Goal: Find specific page/section: Find specific page/section

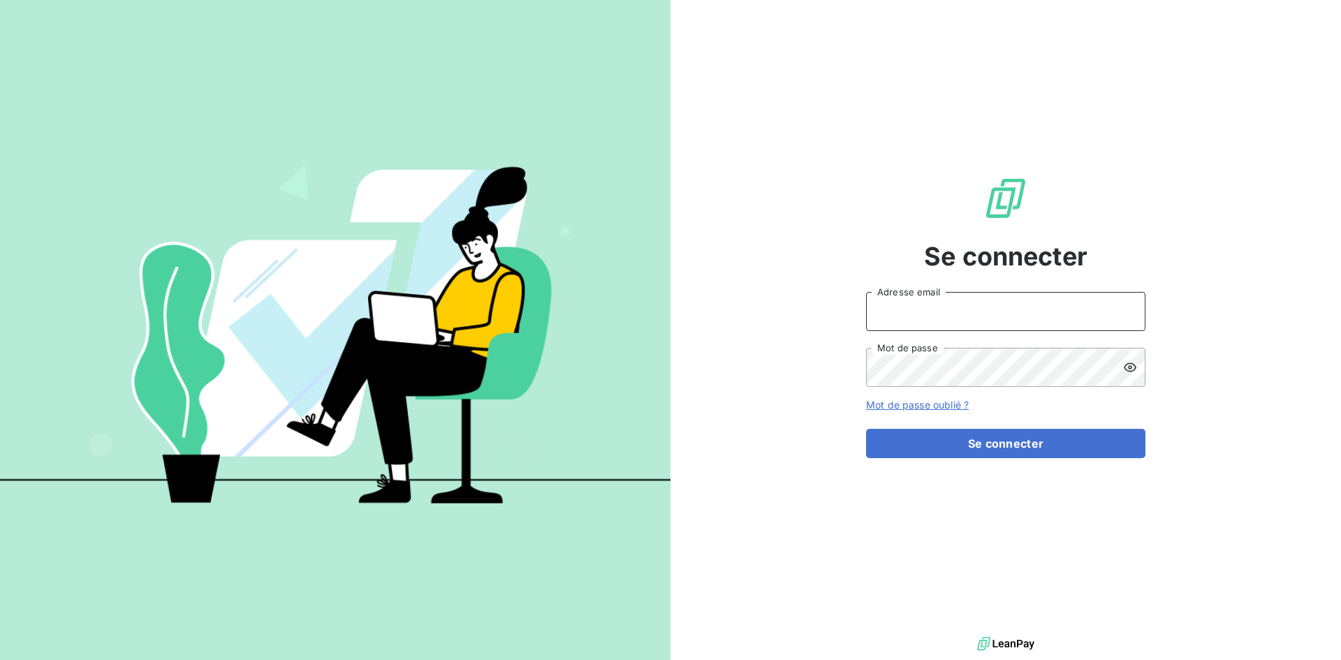
click at [932, 316] on input "Adresse email" at bounding box center [1005, 311] width 279 height 39
type input "[EMAIL_ADDRESS][DOMAIN_NAME]"
click at [866, 429] on button "Se connecter" at bounding box center [1005, 443] width 279 height 29
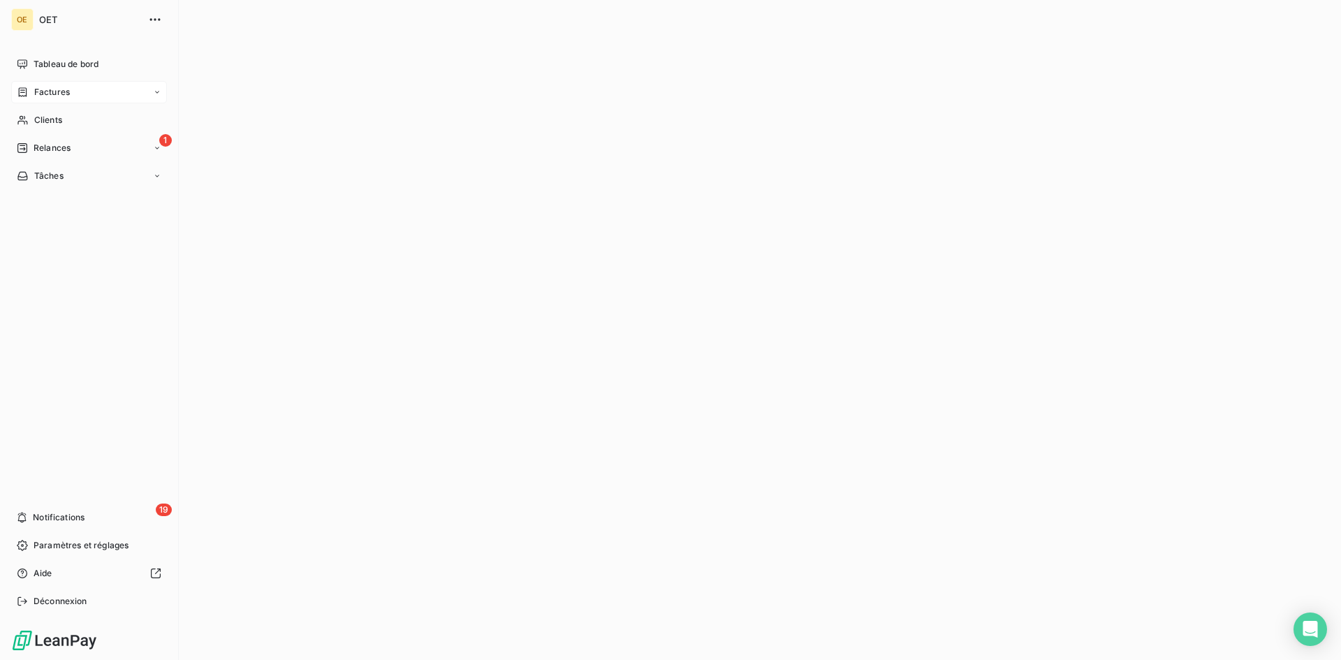
click at [64, 92] on span "Factures" at bounding box center [52, 92] width 36 height 13
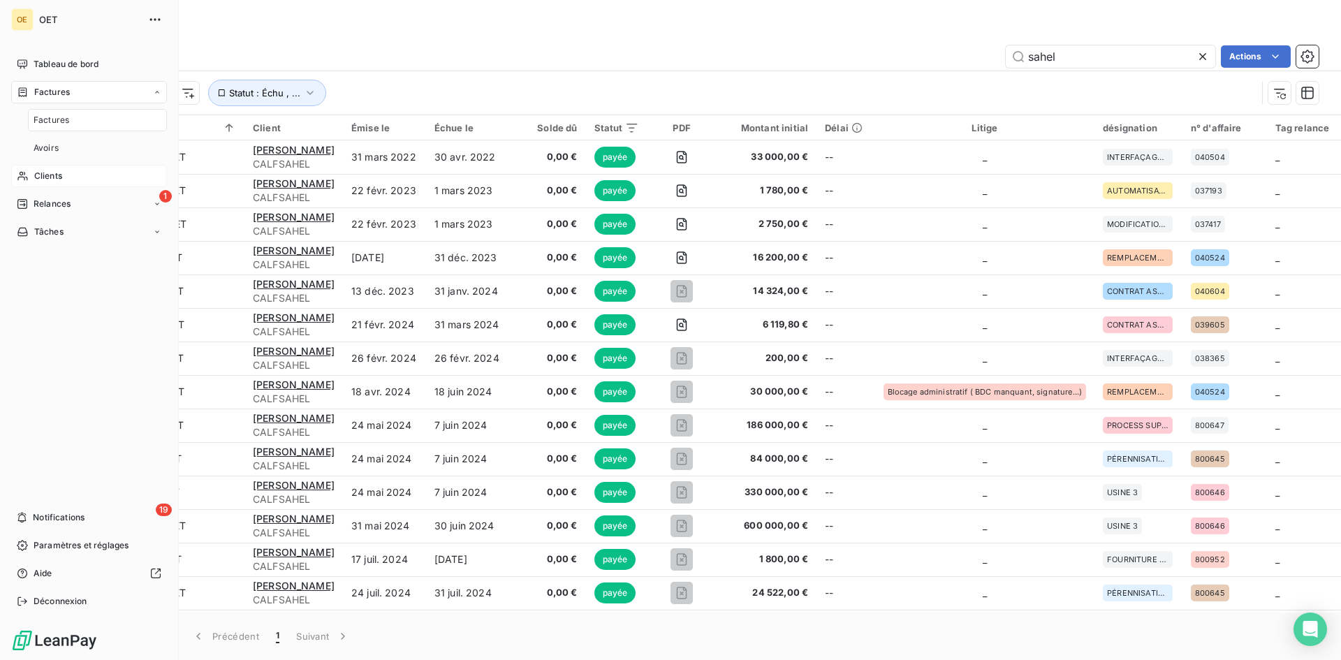
click at [56, 171] on span "Clients" at bounding box center [48, 176] width 28 height 13
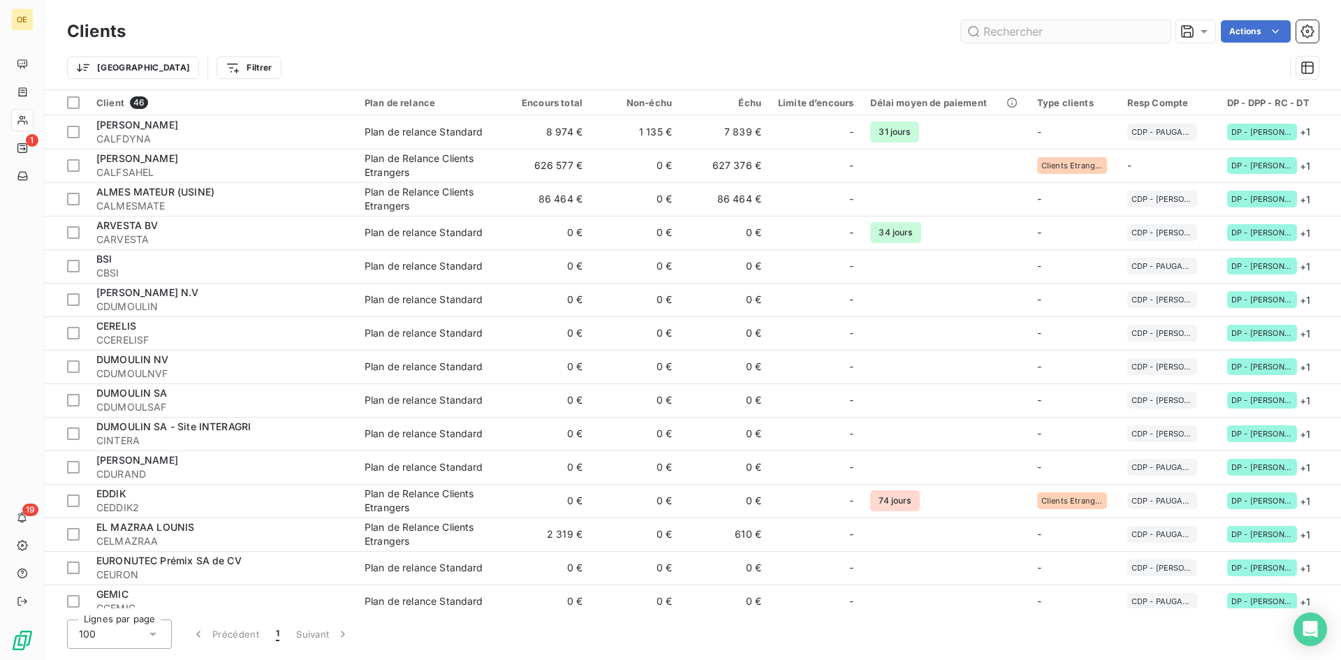
click at [1047, 36] on input "text" at bounding box center [1066, 31] width 210 height 22
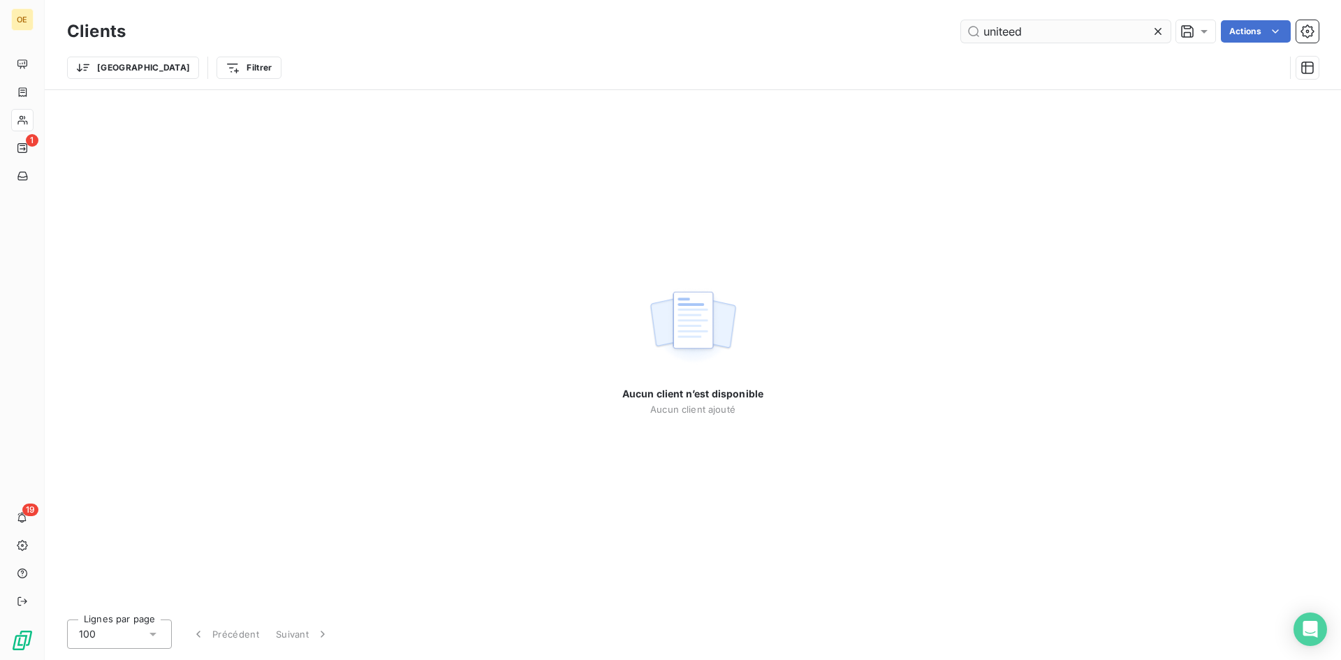
click at [1024, 32] on input "uniteed" at bounding box center [1066, 31] width 210 height 22
click at [1013, 31] on input "uniteed" at bounding box center [1066, 31] width 210 height 22
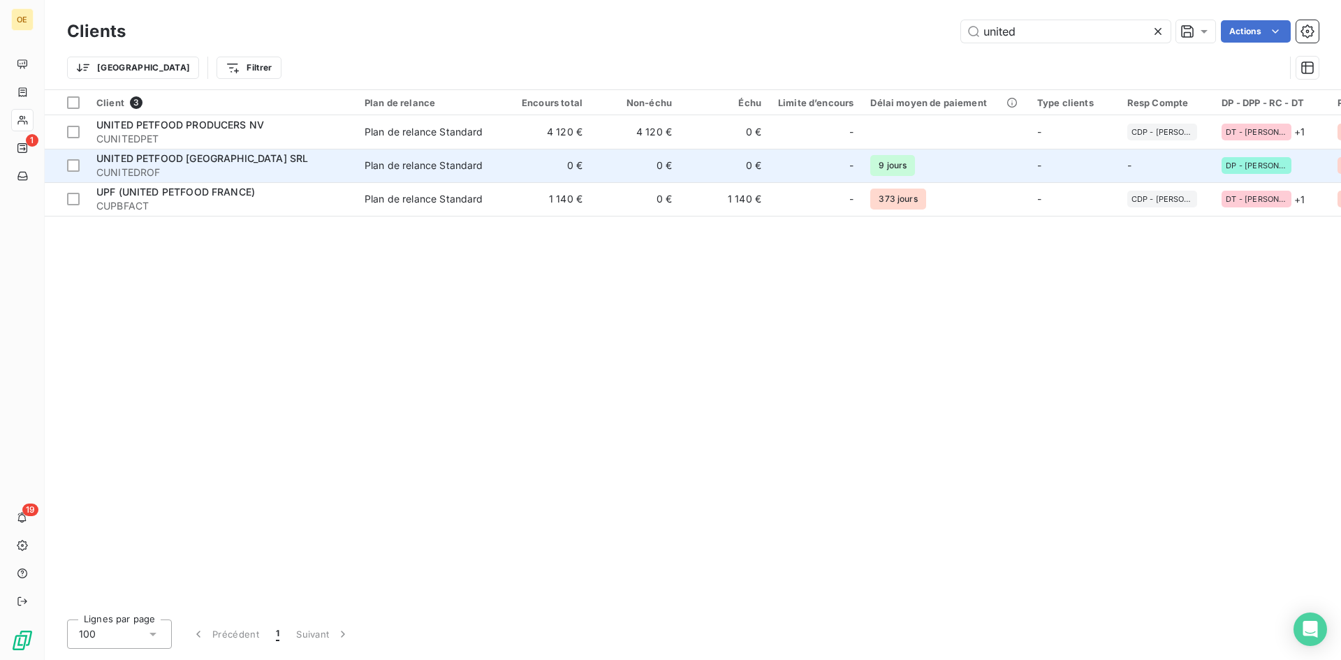
type input "united"
click at [170, 163] on span "UNITED PETFOOD ROMANIA SRL" at bounding box center [202, 158] width 212 height 12
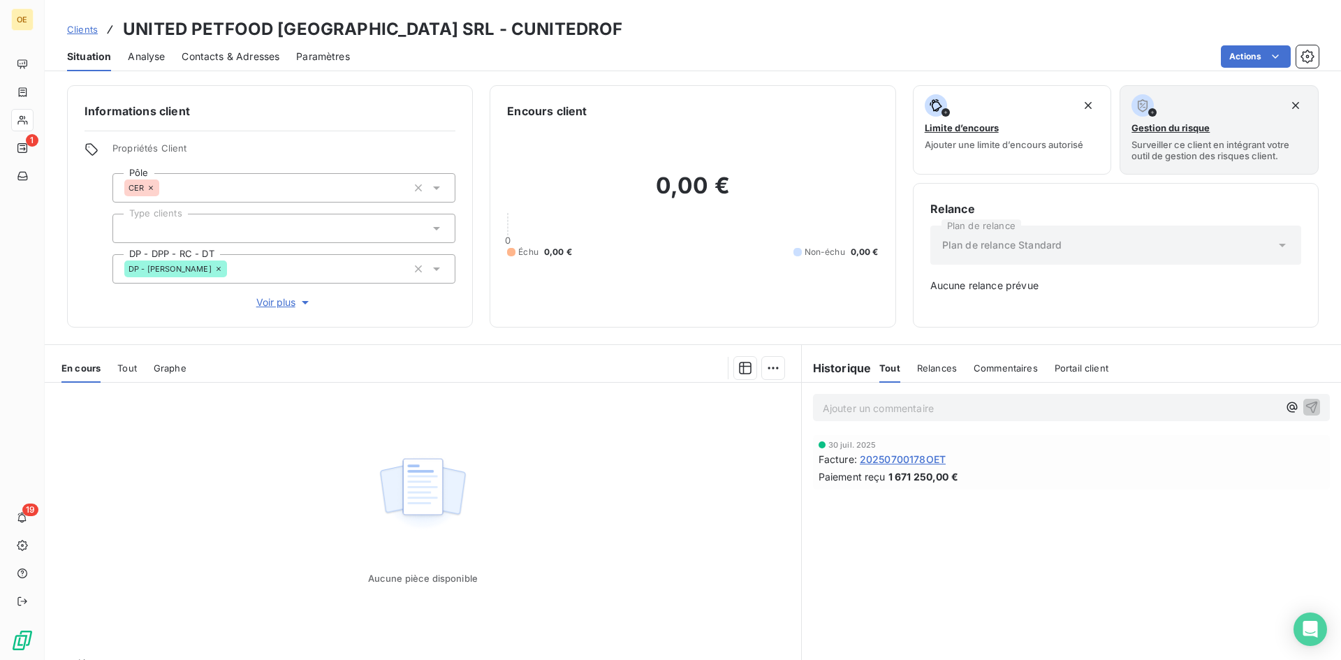
click at [131, 372] on span "Tout" at bounding box center [127, 368] width 20 height 11
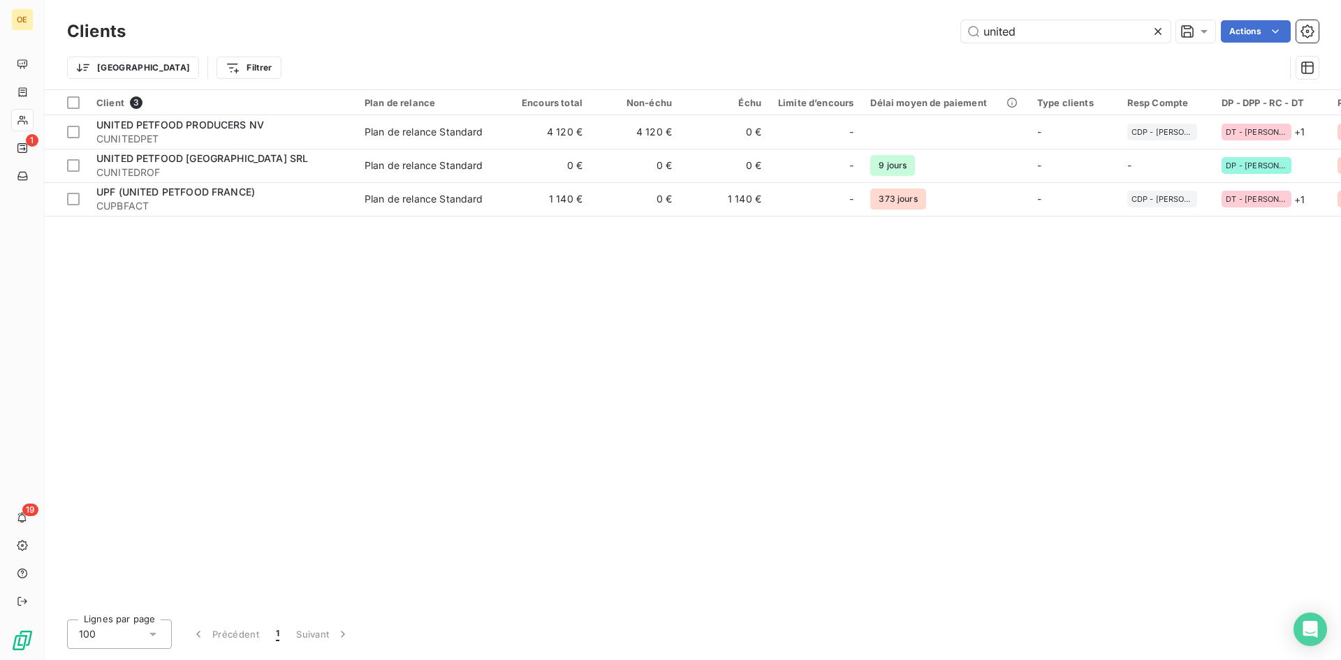
drag, startPoint x: 1074, startPoint y: 29, endPoint x: 875, endPoint y: 42, distance: 199.5
click at [875, 42] on div "united Actions" at bounding box center [731, 31] width 1177 height 22
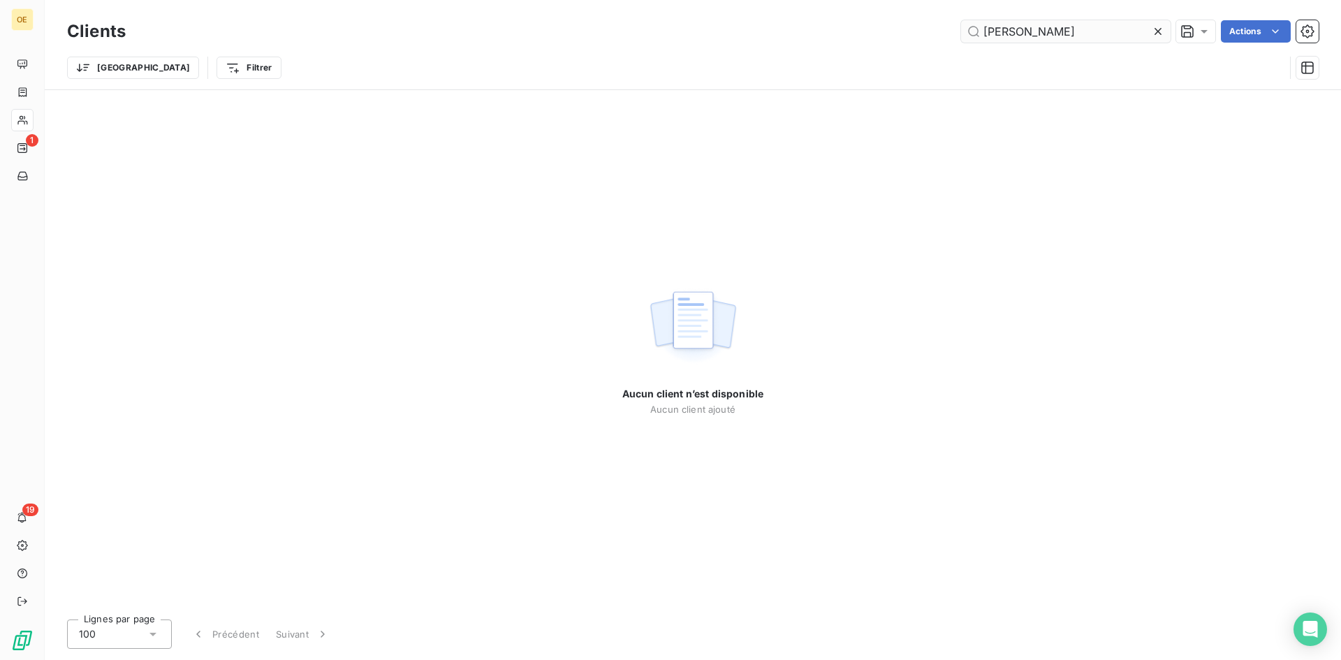
click at [1001, 34] on input "alf ahel" at bounding box center [1066, 31] width 210 height 22
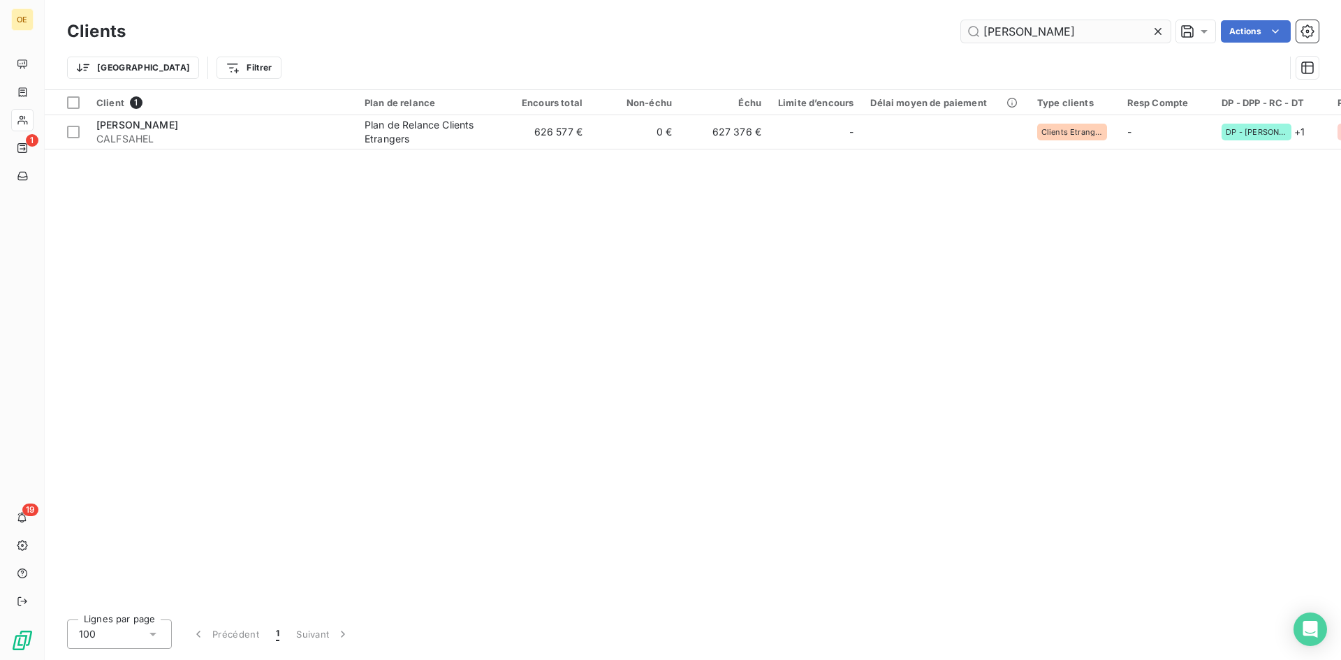
click at [1048, 27] on input "alf sahel" at bounding box center [1066, 31] width 210 height 22
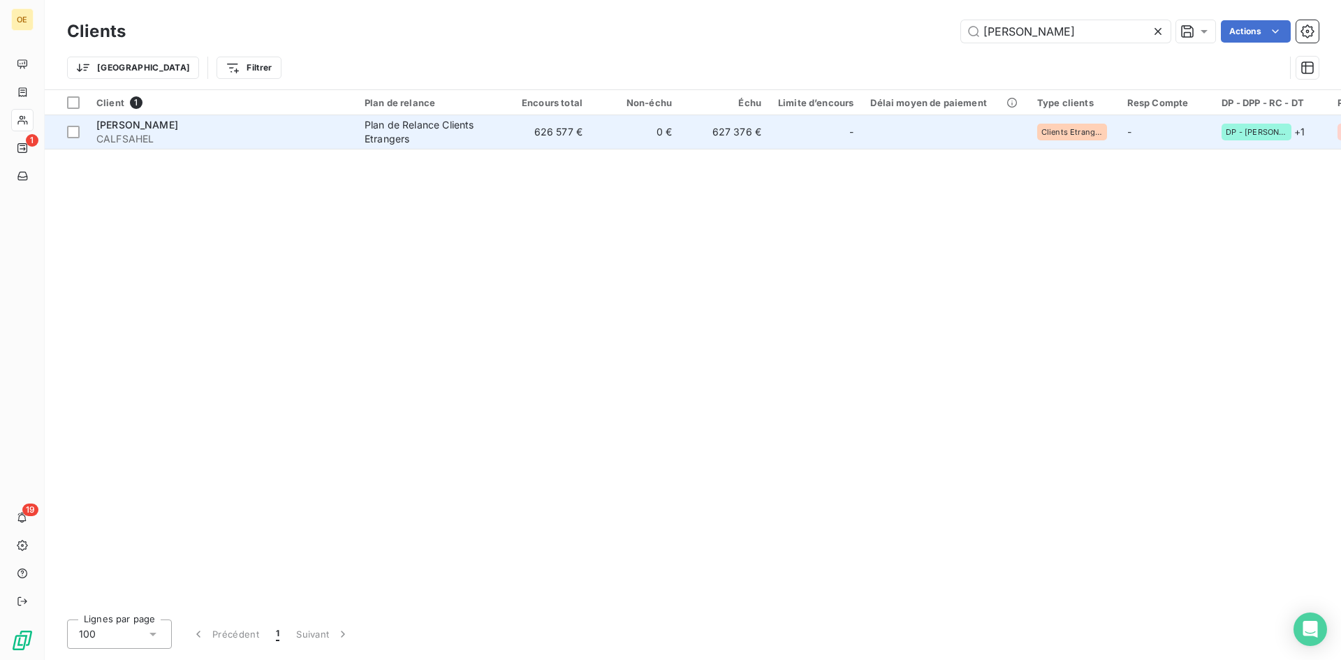
type input "alf sahel"
click at [138, 126] on span "ALF SAHEL" at bounding box center [137, 125] width 82 height 12
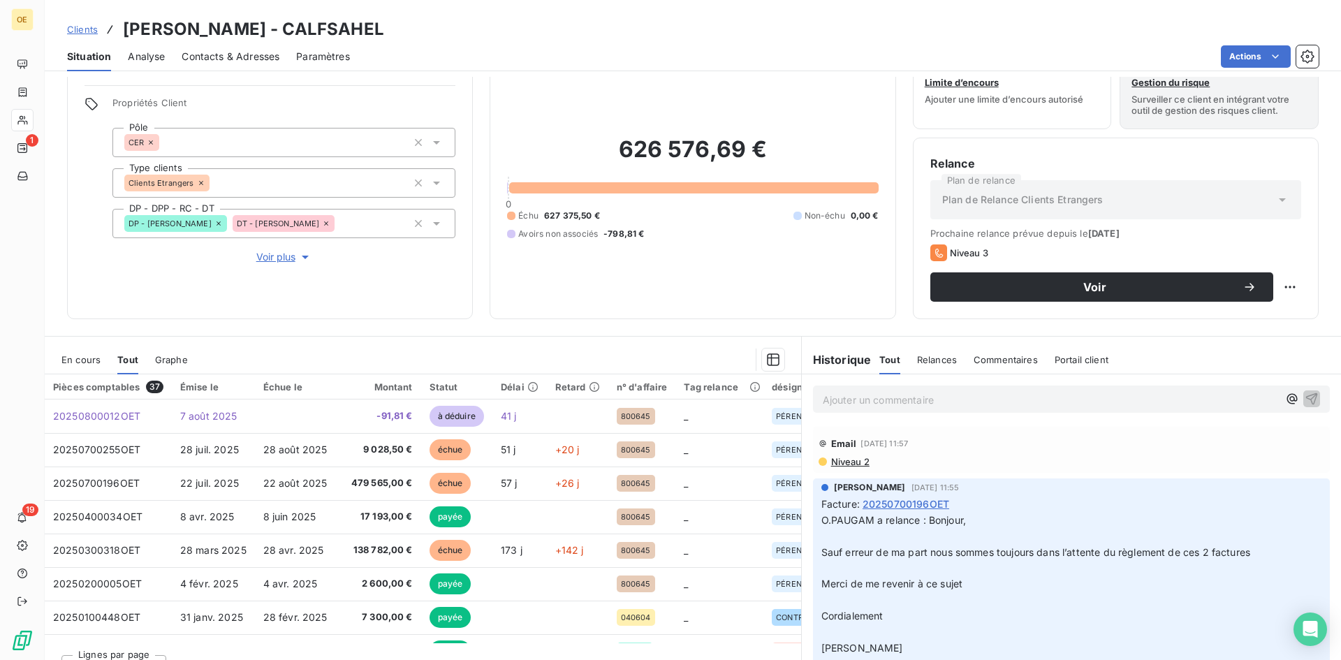
scroll to position [71, 0]
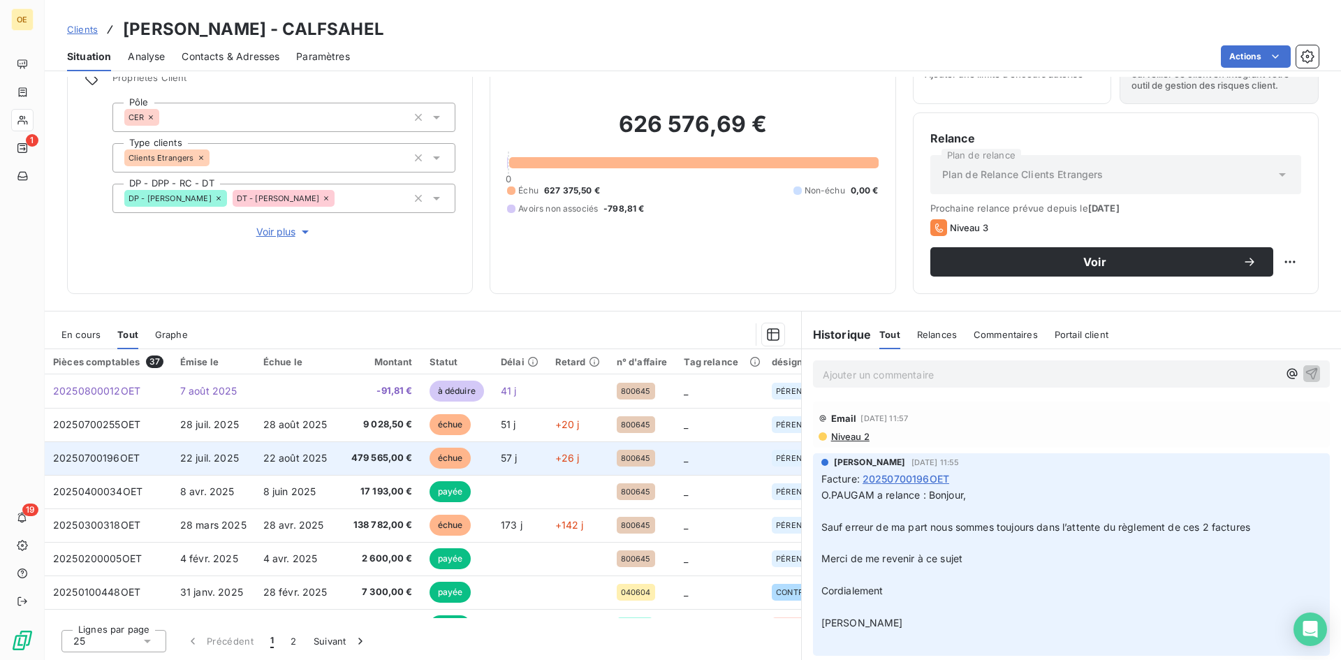
click at [360, 456] on span "479 565,00 €" at bounding box center [378, 458] width 68 height 14
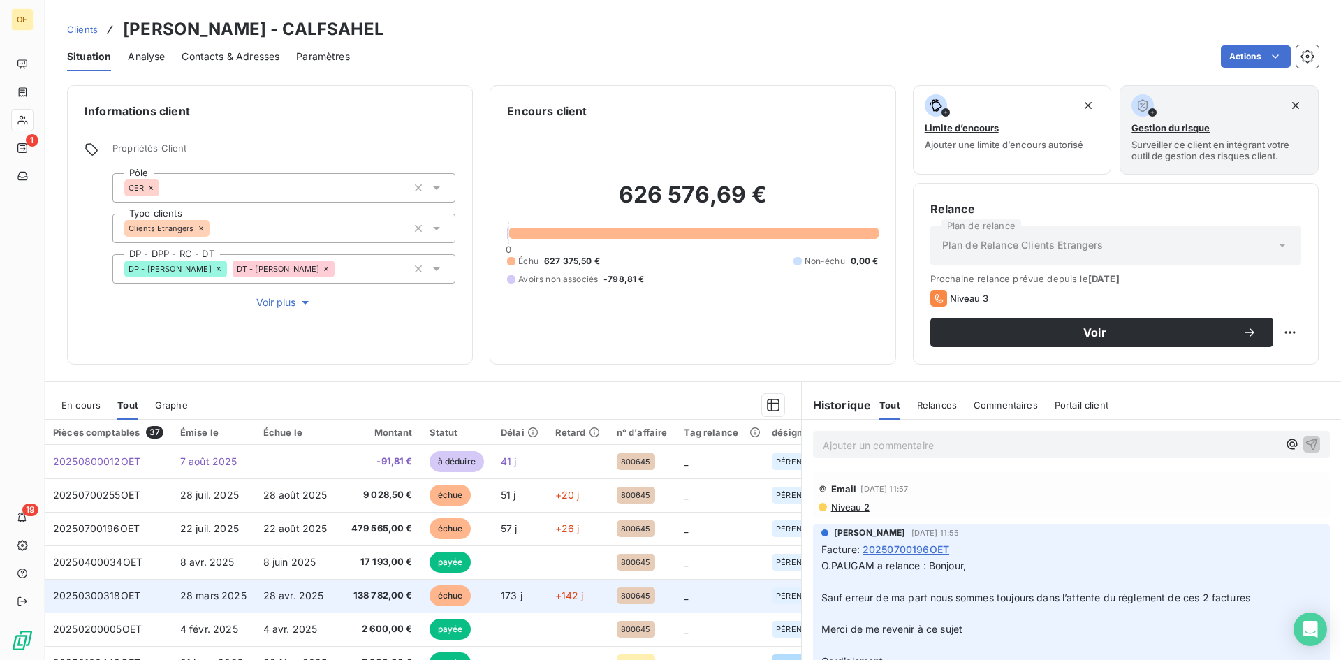
click at [381, 591] on span "138 782,00 €" at bounding box center [378, 596] width 68 height 14
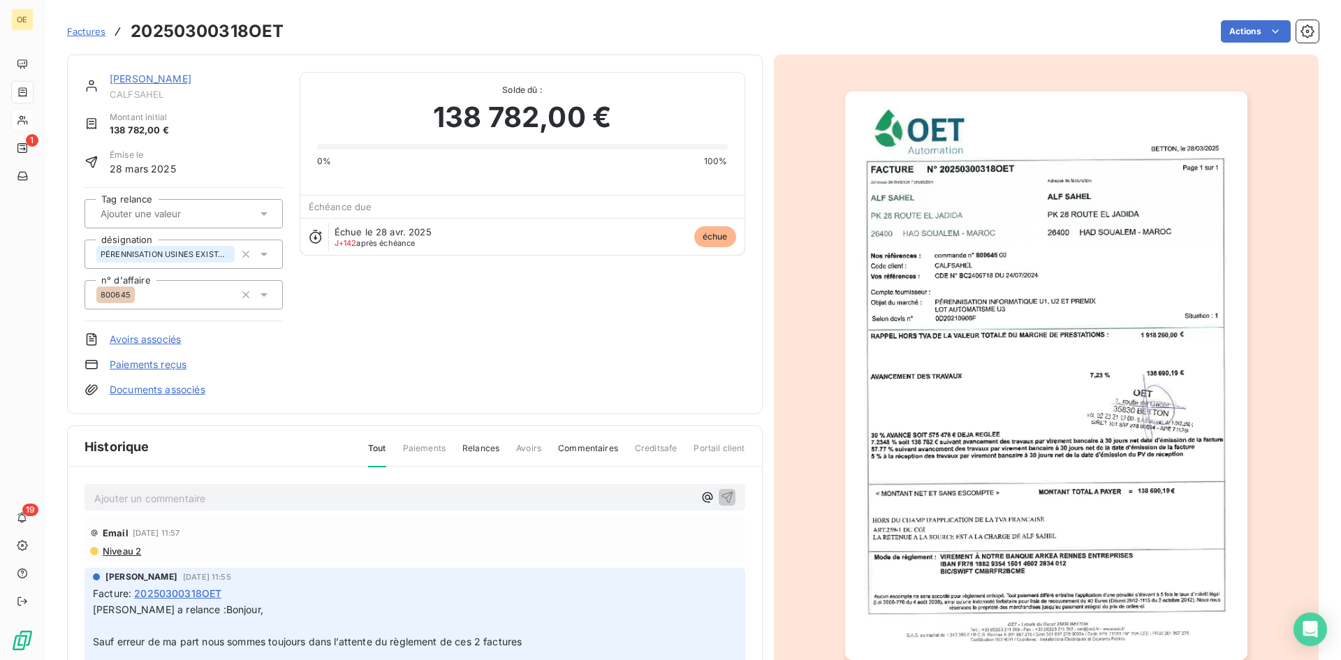
click at [135, 549] on span "Niveau 2" at bounding box center [121, 551] width 40 height 11
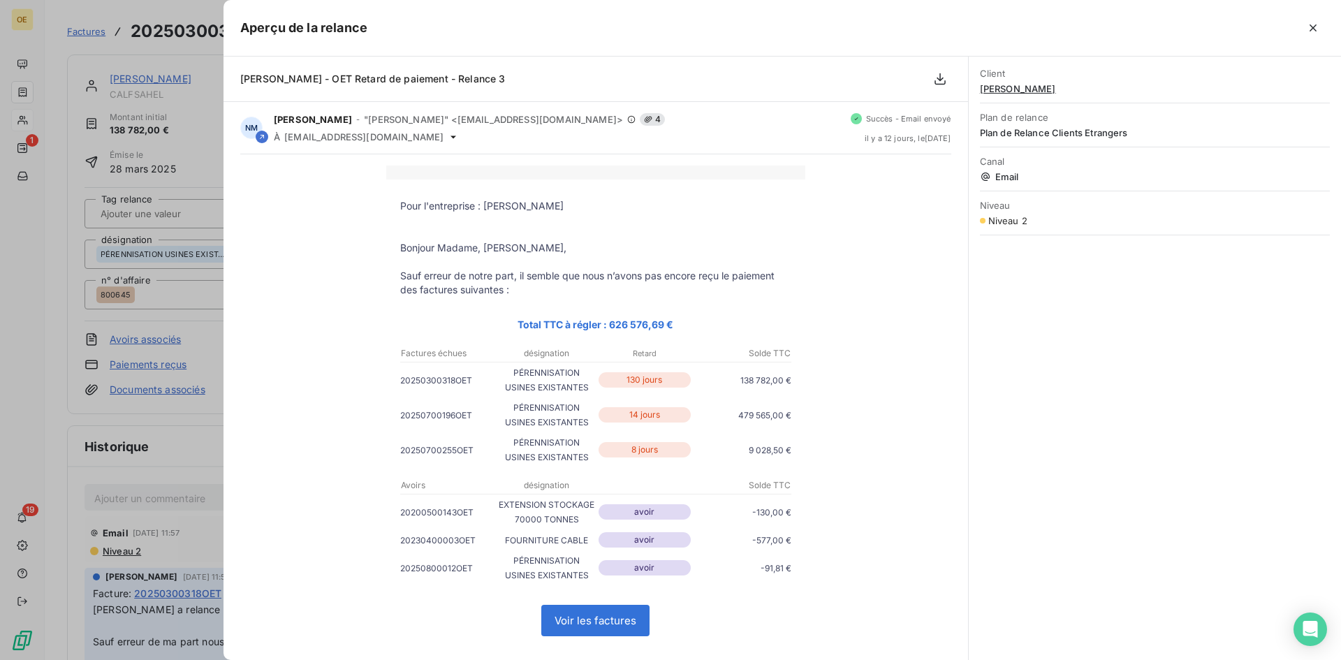
click at [611, 621] on link "Voir les factures" at bounding box center [595, 621] width 107 height 30
click at [580, 620] on link "Voir les factures" at bounding box center [595, 621] width 107 height 30
